Goal: Transaction & Acquisition: Purchase product/service

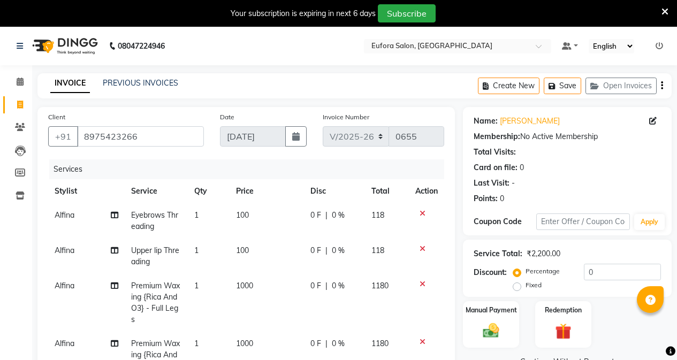
select select "6684"
select select "service"
select select "69833"
drag, startPoint x: 498, startPoint y: 122, endPoint x: 553, endPoint y: 120, distance: 55.2
click at [553, 120] on div "Name: [PERSON_NAME]" at bounding box center [567, 121] width 187 height 11
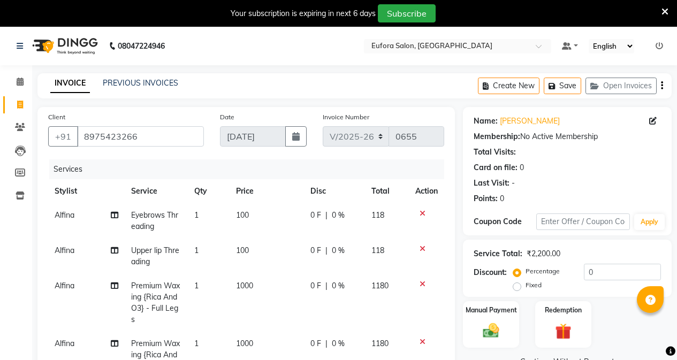
copy link "[PERSON_NAME]"
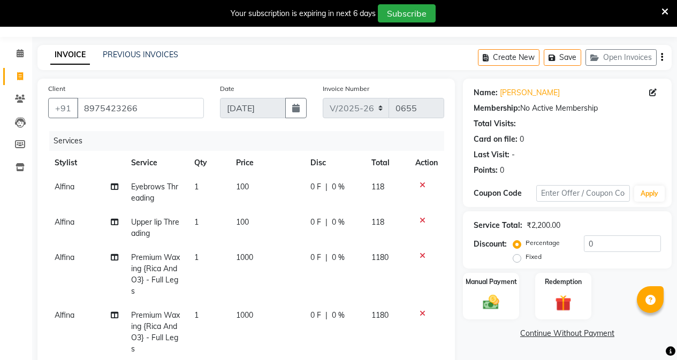
scroll to position [107, 0]
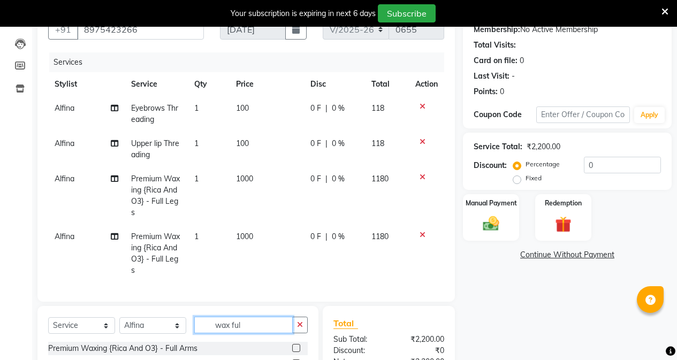
click at [246, 333] on input "wax ful" at bounding box center [243, 325] width 98 height 17
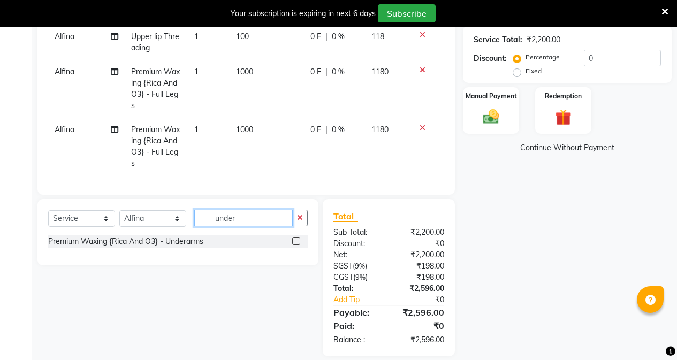
type input "under"
click at [295, 245] on label at bounding box center [296, 241] width 8 height 8
click at [295, 245] on input "checkbox" at bounding box center [295, 241] width 7 height 7
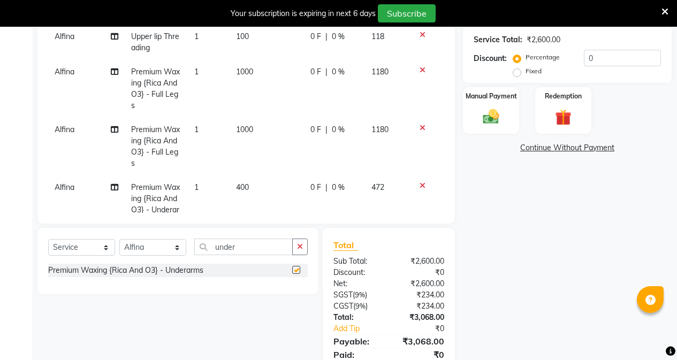
checkbox input "false"
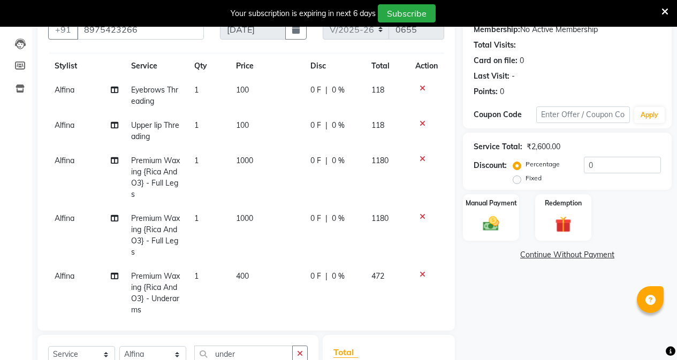
scroll to position [0, 0]
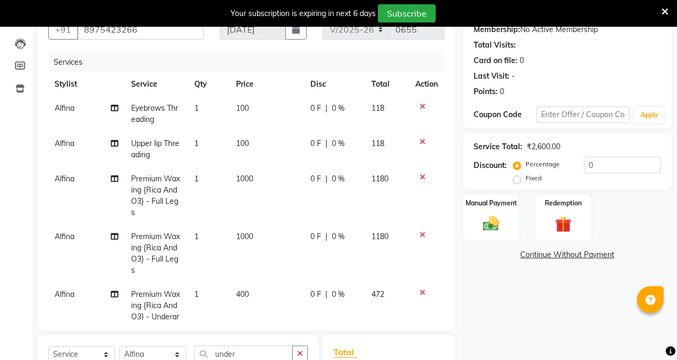
click at [420, 144] on icon at bounding box center [423, 141] width 6 height 7
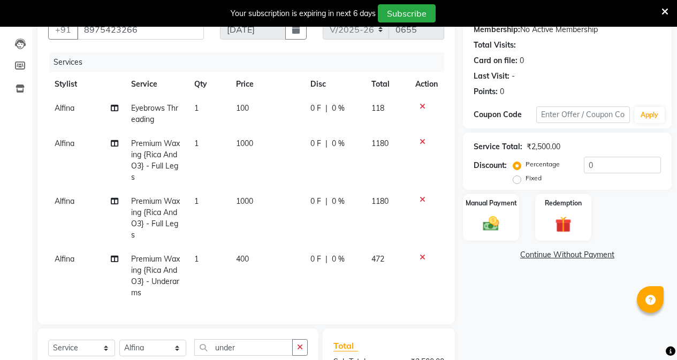
click at [422, 142] on icon at bounding box center [423, 141] width 6 height 7
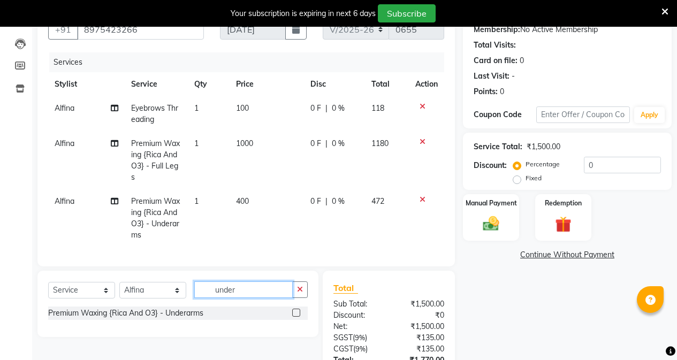
click at [243, 296] on input "under" at bounding box center [243, 290] width 98 height 17
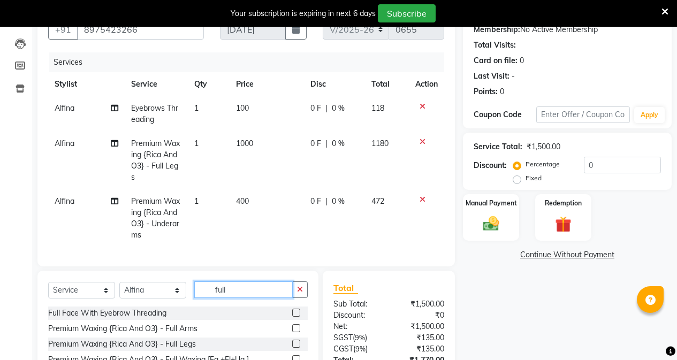
type input "full"
click at [292, 332] on label at bounding box center [296, 328] width 8 height 8
click at [292, 332] on input "checkbox" at bounding box center [295, 328] width 7 height 7
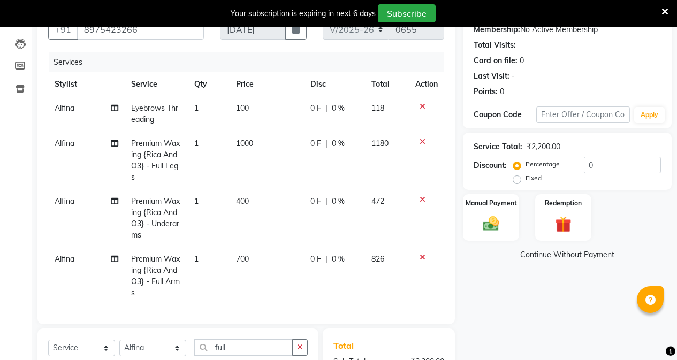
checkbox input "false"
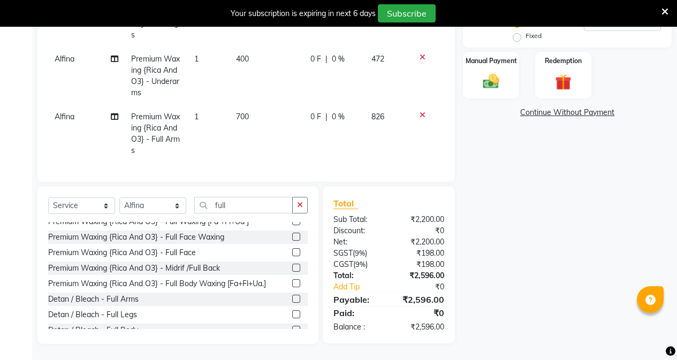
scroll to position [256, 0]
click at [502, 79] on img at bounding box center [490, 81] width 27 height 19
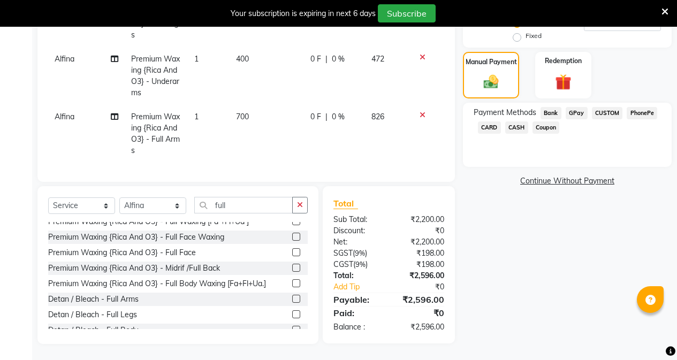
click at [493, 123] on span "CARD" at bounding box center [489, 128] width 23 height 12
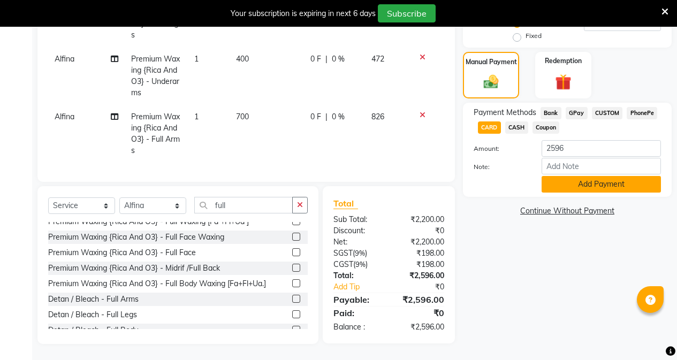
click at [569, 184] on button "Add Payment" at bounding box center [601, 184] width 119 height 17
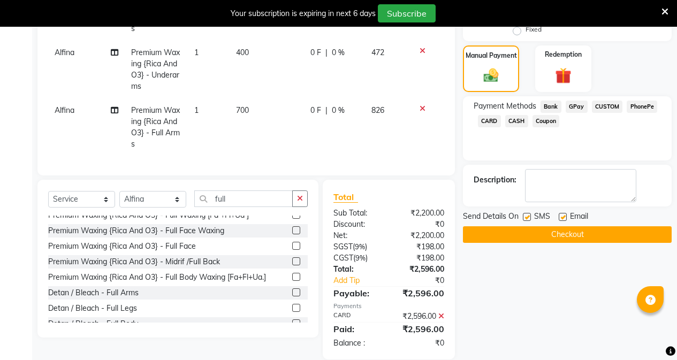
click at [512, 236] on button "Checkout" at bounding box center [567, 234] width 209 height 17
